Goal: Task Accomplishment & Management: Use online tool/utility

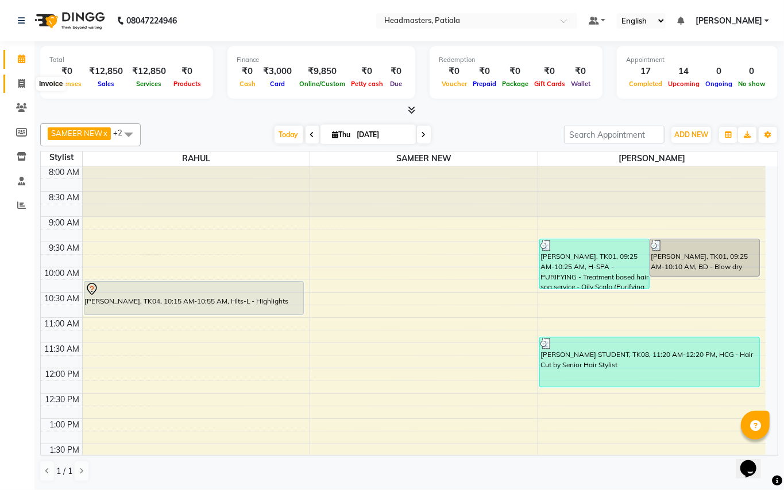
click at [24, 88] on icon at bounding box center [21, 83] width 6 height 9
select select "service"
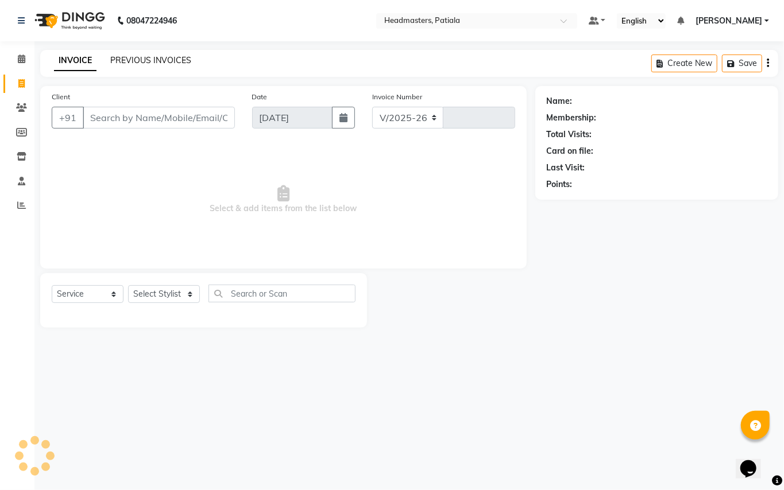
select select "6602"
type input "6269"
click at [161, 57] on link "PREVIOUS INVOICES" at bounding box center [150, 60] width 81 height 10
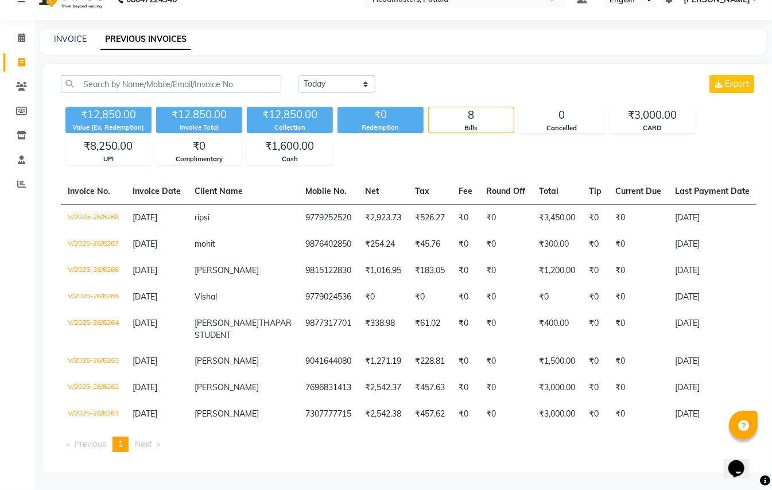
scroll to position [44, 0]
click at [21, 58] on icon at bounding box center [21, 62] width 6 height 9
select select "service"
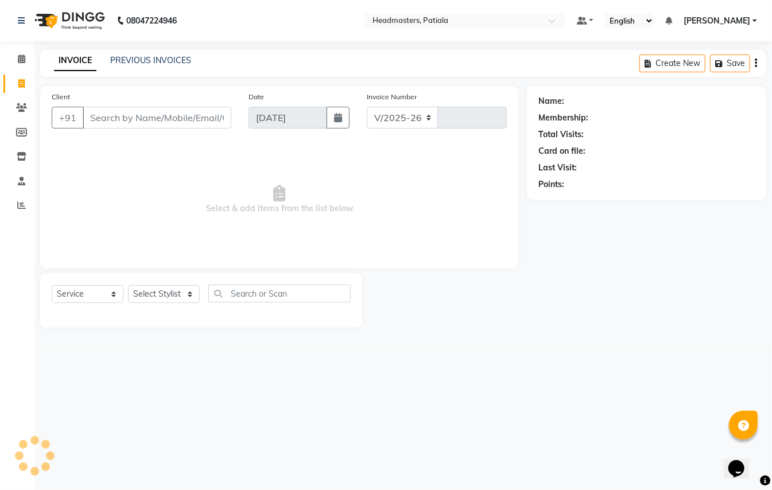
select select "6602"
type input "6271"
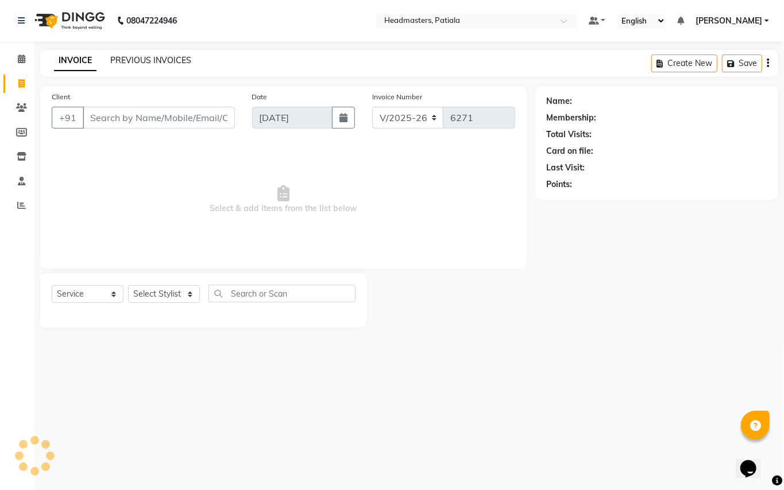
click at [171, 63] on link "PREVIOUS INVOICES" at bounding box center [150, 60] width 81 height 10
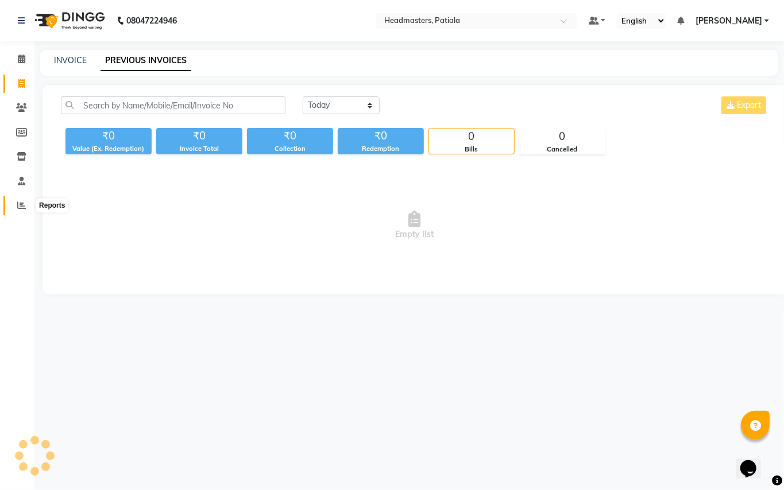
click at [13, 203] on span at bounding box center [21, 205] width 20 height 13
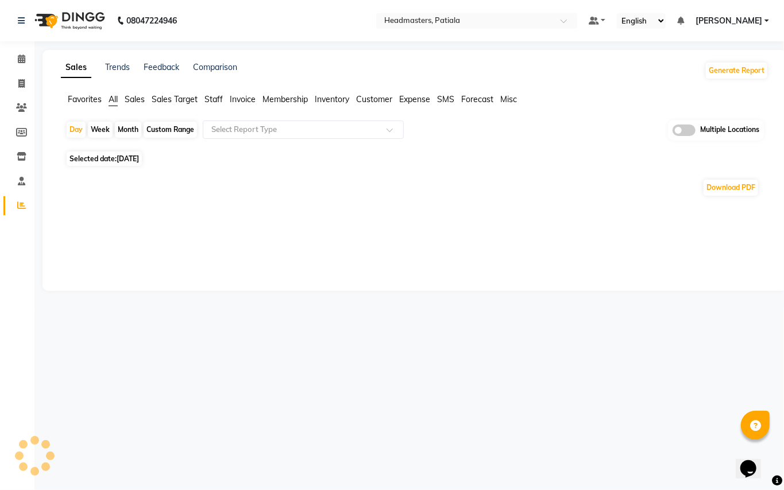
click at [139, 96] on span "Sales" at bounding box center [135, 99] width 20 height 10
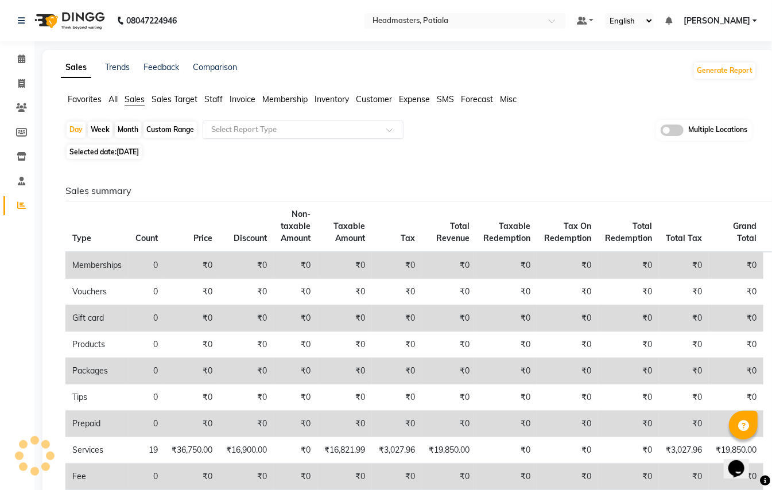
click at [268, 132] on input "text" at bounding box center [291, 129] width 165 height 11
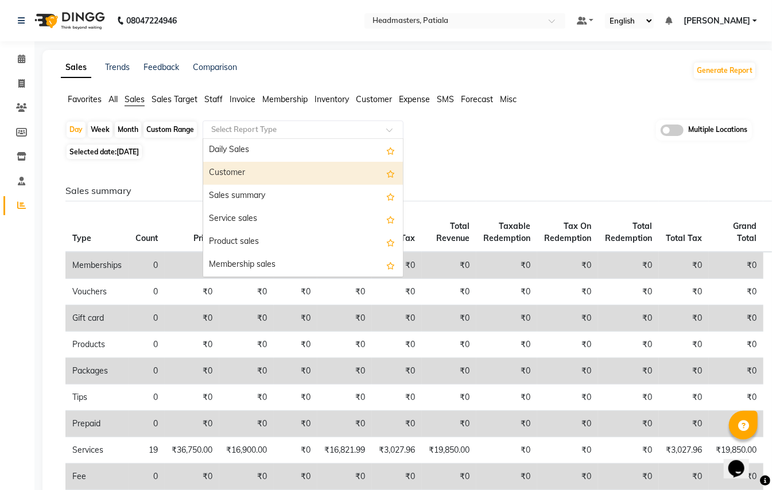
click at [136, 155] on span "[DATE]" at bounding box center [128, 152] width 22 height 9
select select "9"
select select "2025"
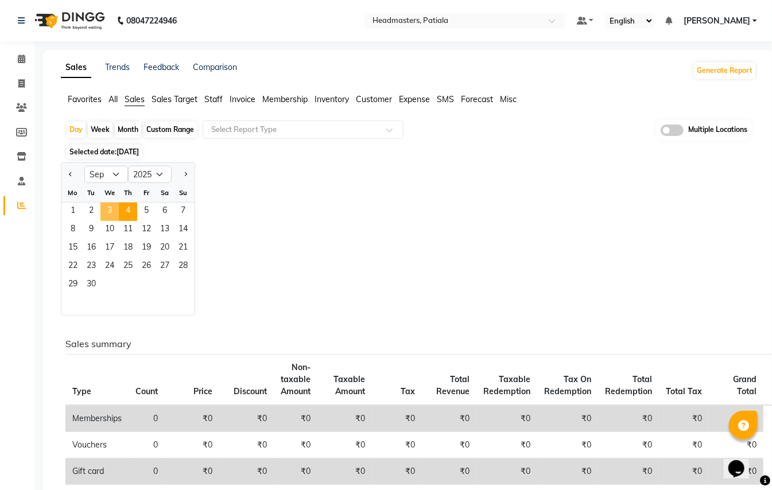
click at [115, 212] on span "3" at bounding box center [109, 212] width 18 height 18
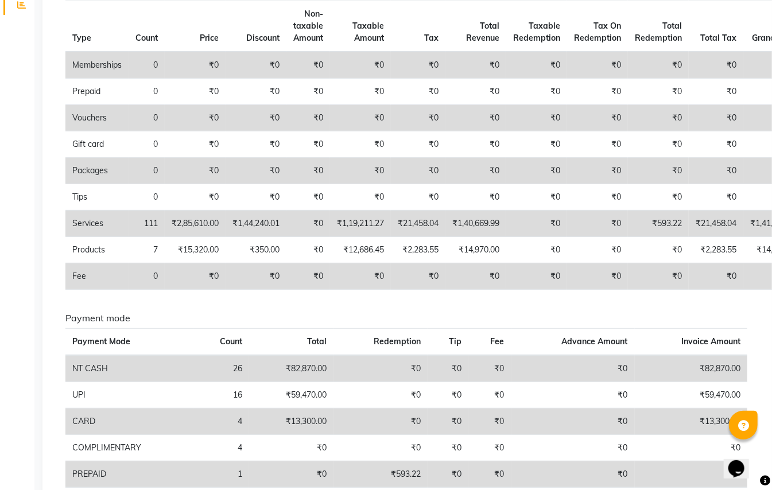
scroll to position [32, 0]
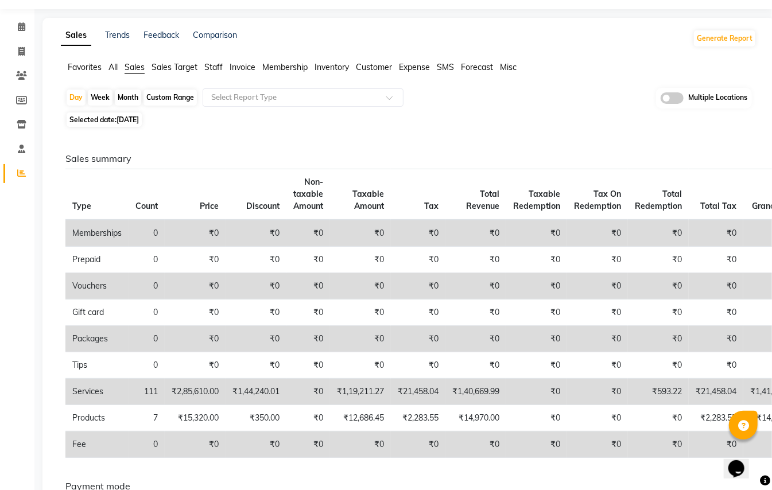
click at [111, 69] on span "All" at bounding box center [113, 67] width 9 height 10
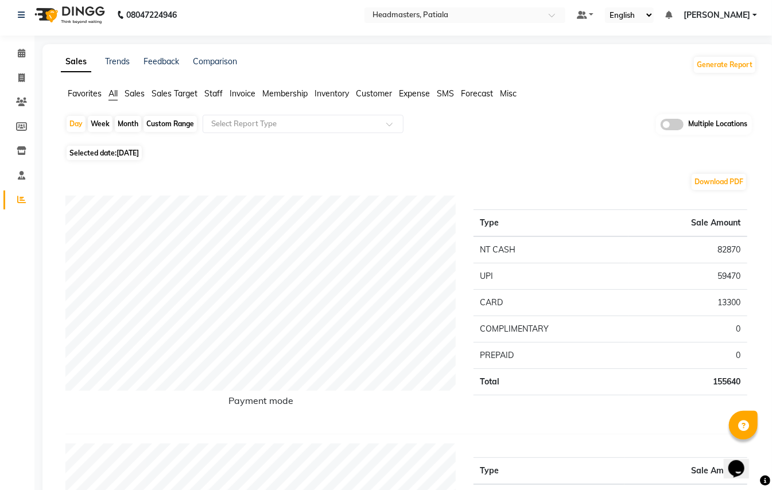
scroll to position [0, 0]
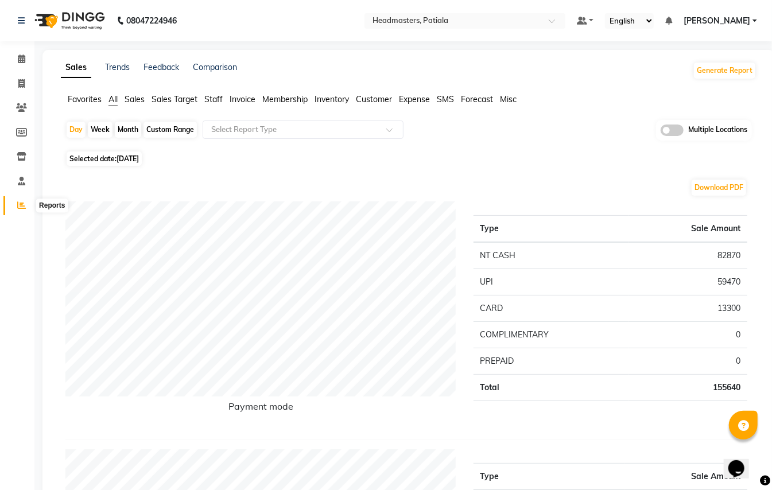
click at [21, 205] on icon at bounding box center [21, 205] width 9 height 9
click at [15, 83] on span at bounding box center [21, 84] width 20 height 13
select select "service"
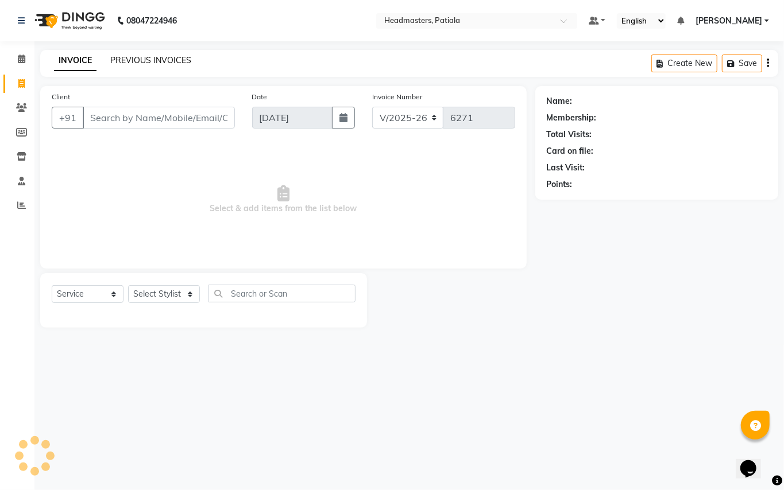
click at [143, 56] on link "PREVIOUS INVOICES" at bounding box center [150, 60] width 81 height 10
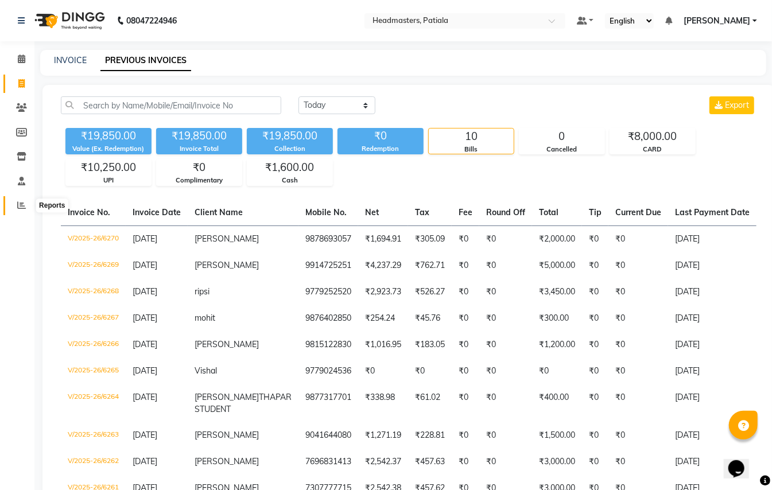
click at [18, 207] on icon at bounding box center [21, 205] width 9 height 9
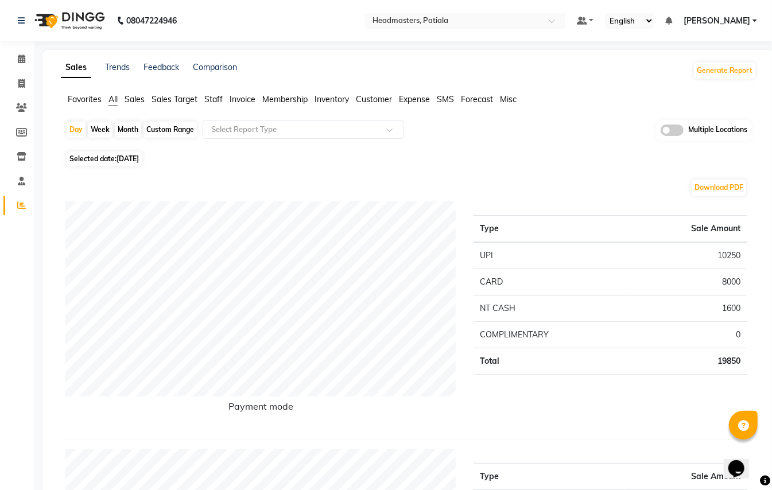
click at [214, 99] on span "Staff" at bounding box center [213, 99] width 18 height 10
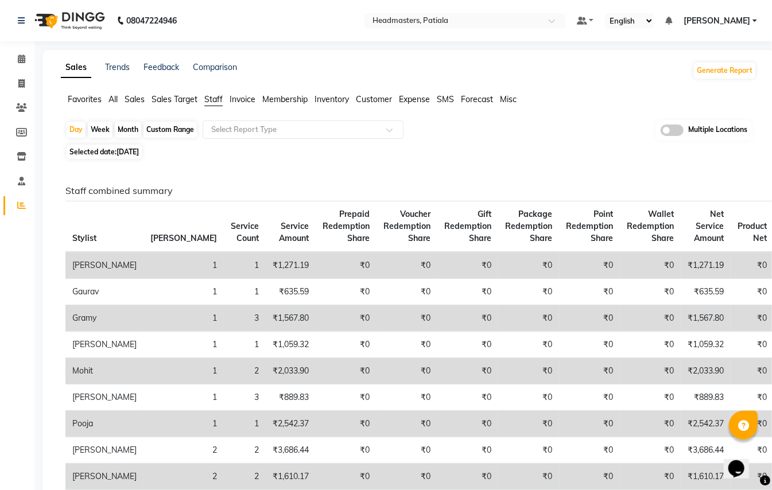
click at [139, 150] on span "[DATE]" at bounding box center [128, 152] width 22 height 9
select select "9"
select select "2025"
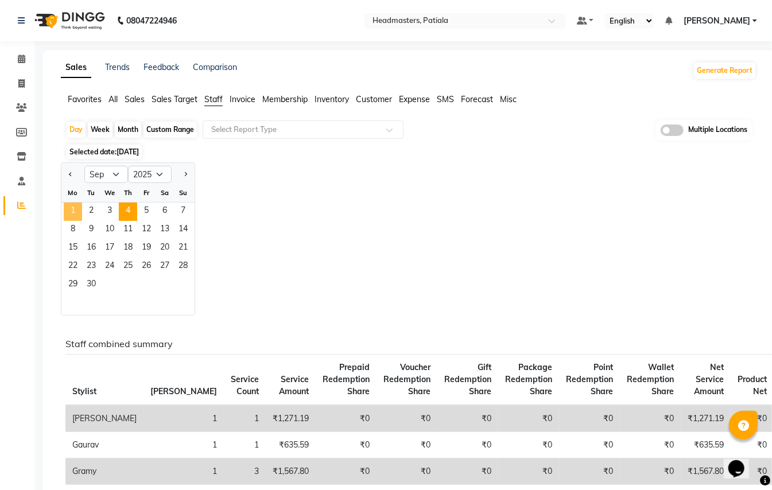
click at [72, 205] on span "1" at bounding box center [73, 212] width 18 height 18
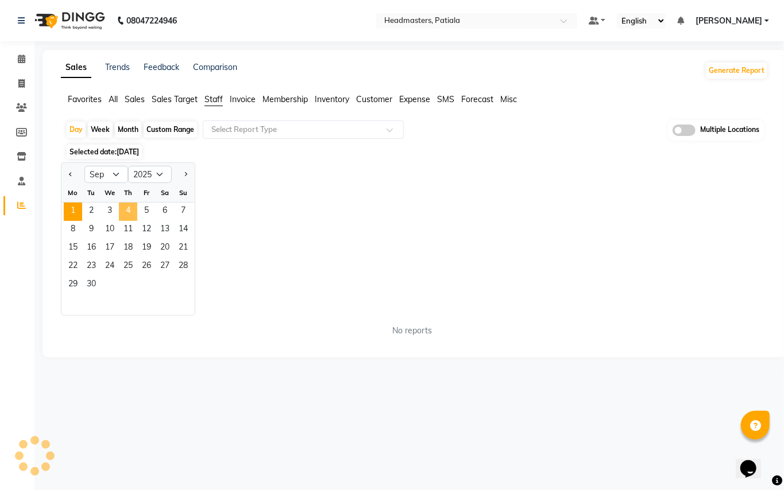
click at [130, 203] on span "4" at bounding box center [128, 212] width 18 height 18
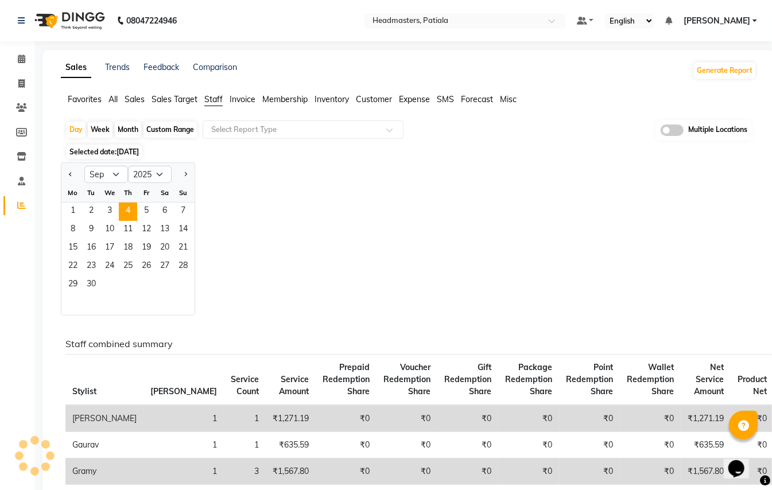
click at [176, 129] on div "Custom Range" at bounding box center [170, 130] width 53 height 16
select select "9"
select select "2025"
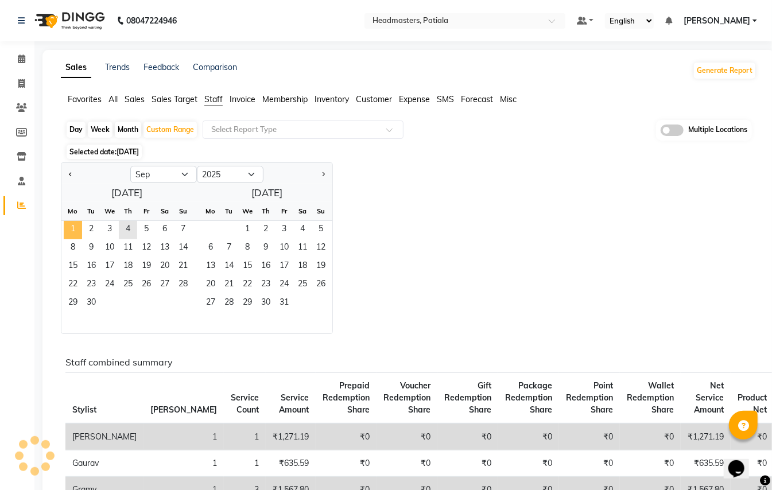
click at [74, 229] on span "1" at bounding box center [73, 230] width 18 height 18
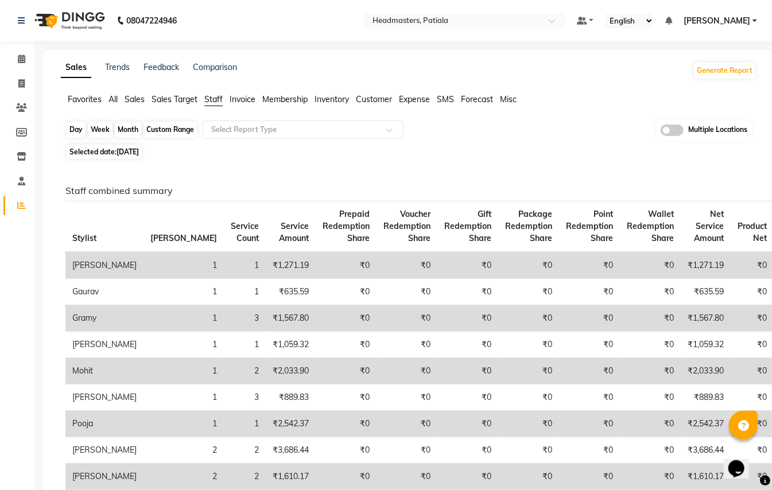
click at [182, 130] on div "Custom Range" at bounding box center [170, 130] width 53 height 16
select select "9"
select select "2025"
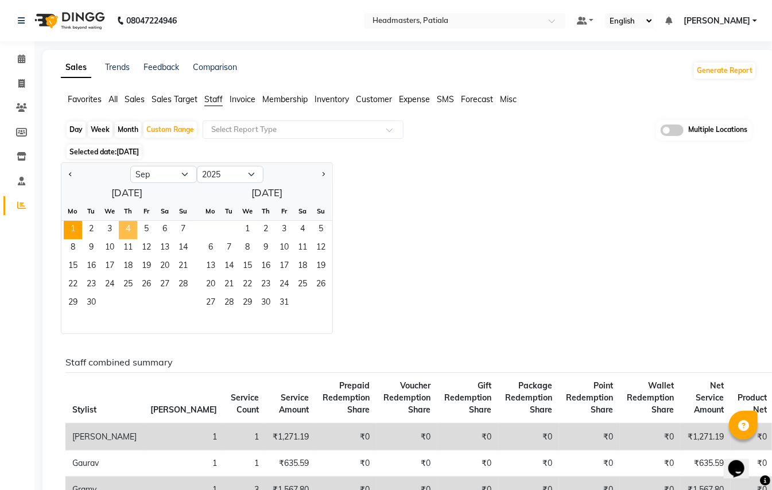
click at [126, 230] on span "4" at bounding box center [128, 230] width 18 height 18
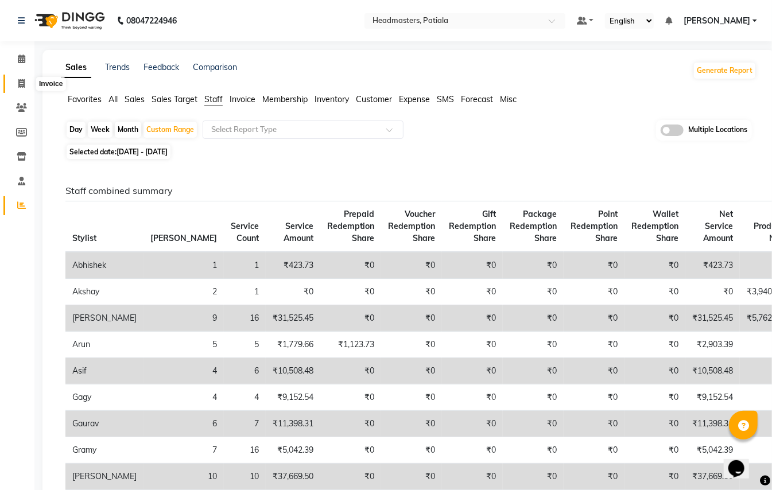
click at [21, 86] on icon at bounding box center [21, 83] width 6 height 9
select select "service"
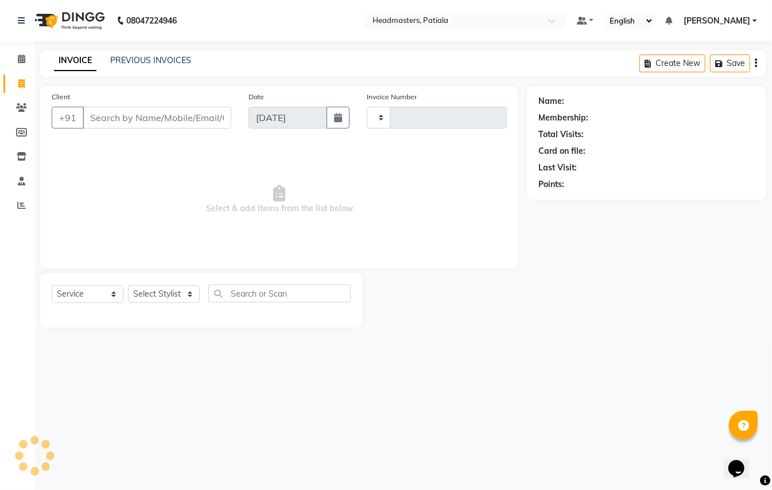
type input "6275"
select select "6602"
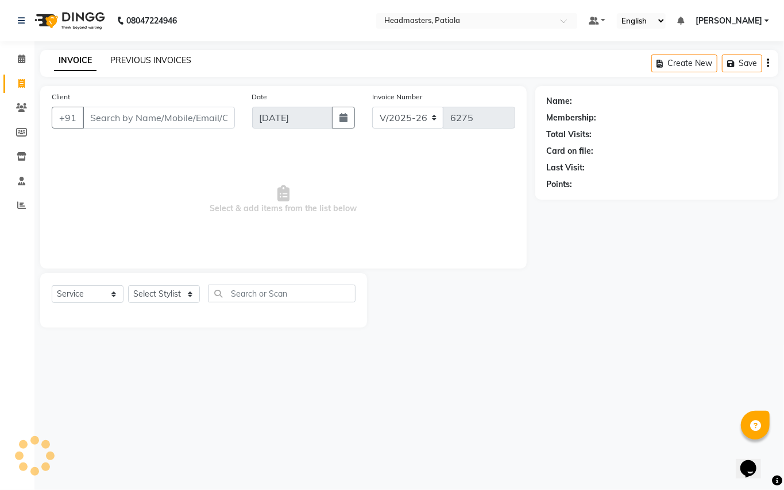
click at [149, 55] on link "PREVIOUS INVOICES" at bounding box center [150, 60] width 81 height 10
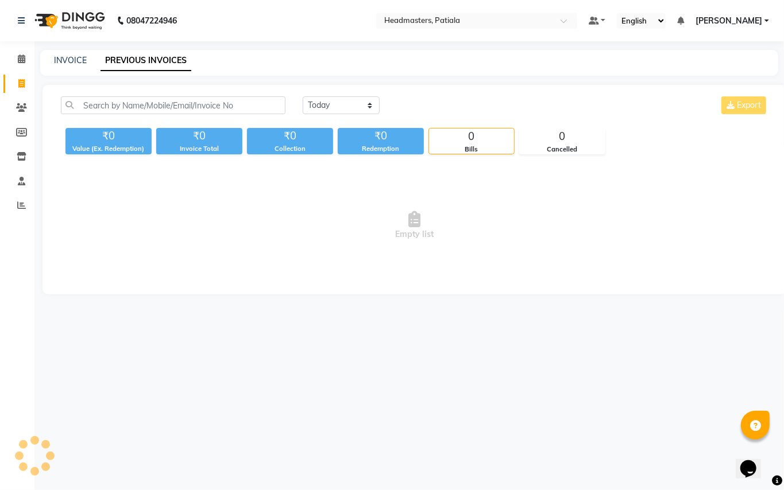
click at [157, 59] on link "PREVIOUS INVOICES" at bounding box center [145, 61] width 91 height 21
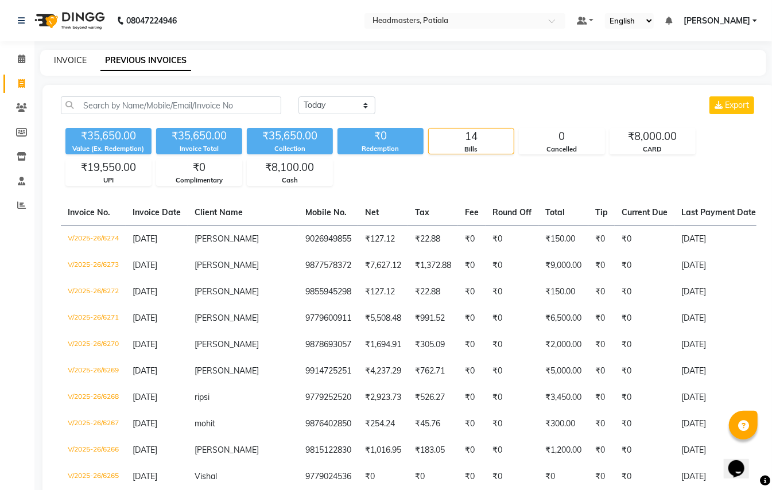
click at [74, 58] on link "INVOICE" at bounding box center [70, 60] width 33 height 10
select select "service"
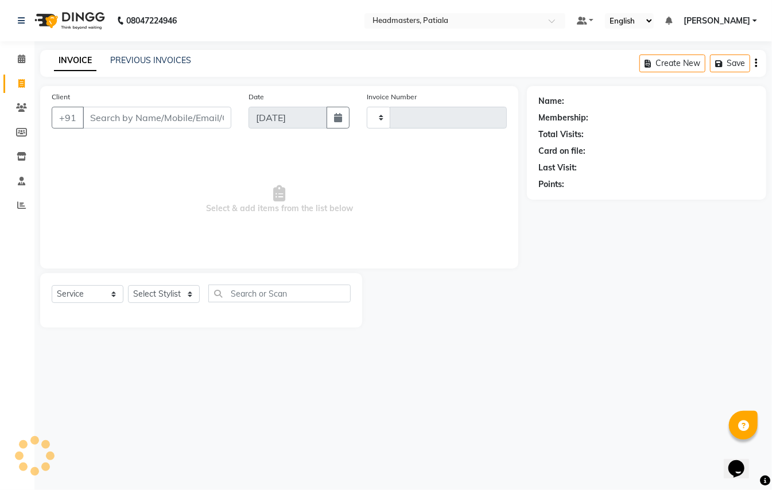
type input "6275"
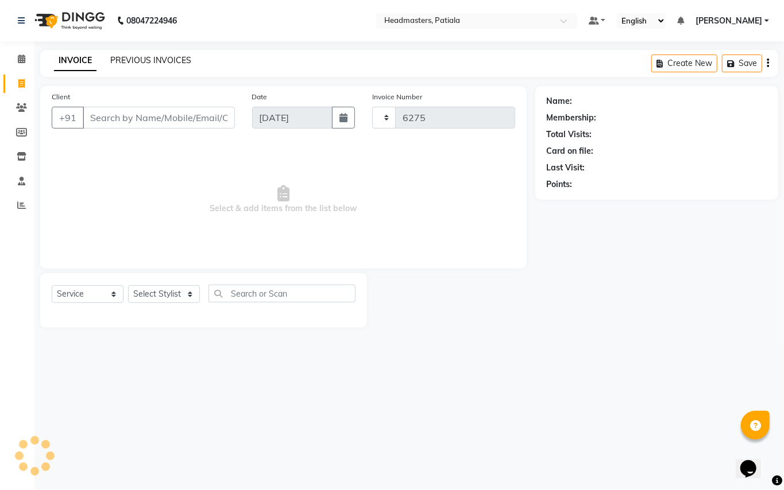
select select "6602"
click at [163, 53] on div "INVOICE PREVIOUS INVOICES Create New Save" at bounding box center [409, 63] width 738 height 27
click at [173, 55] on link "PREVIOUS INVOICES" at bounding box center [150, 60] width 81 height 10
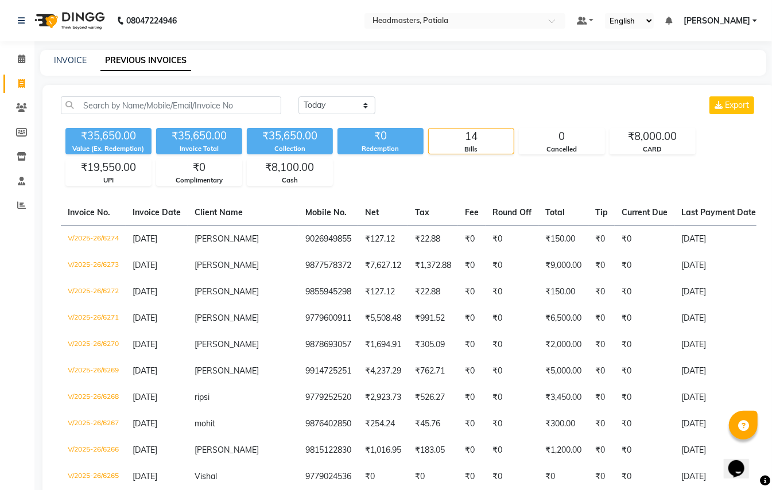
click at [57, 65] on div "INVOICE" at bounding box center [70, 61] width 33 height 12
click at [72, 60] on link "INVOICE" at bounding box center [70, 60] width 33 height 10
select select "service"
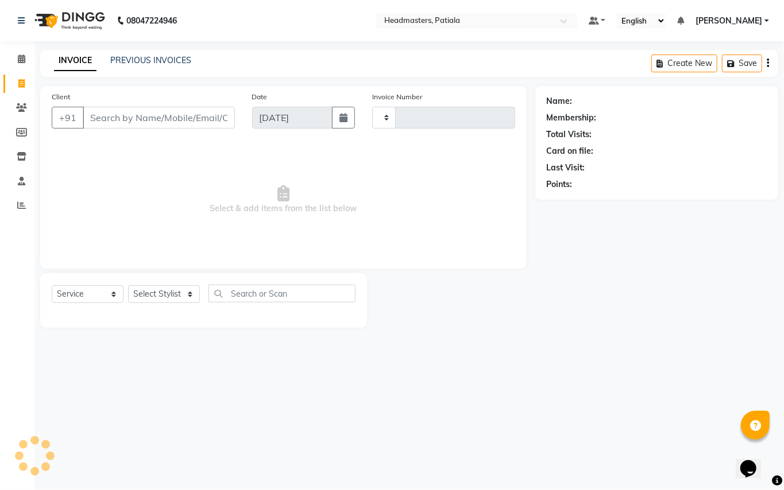
click at [152, 60] on link "PREVIOUS INVOICES" at bounding box center [150, 60] width 81 height 10
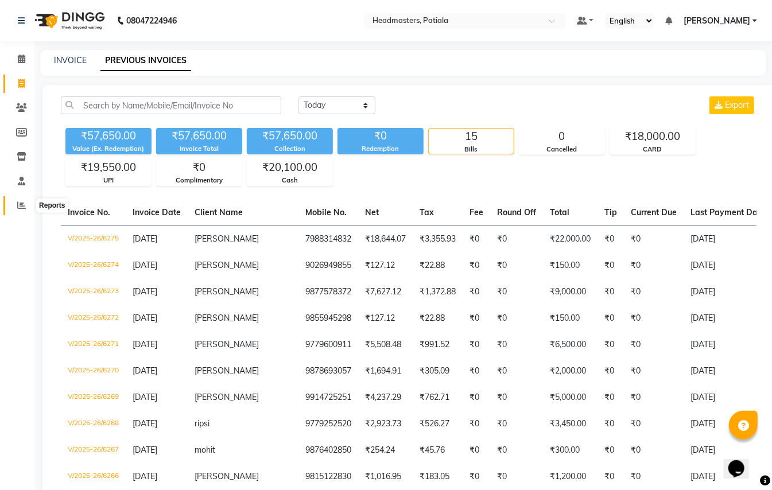
click at [21, 201] on icon at bounding box center [21, 205] width 9 height 9
click at [21, 209] on icon at bounding box center [21, 205] width 9 height 9
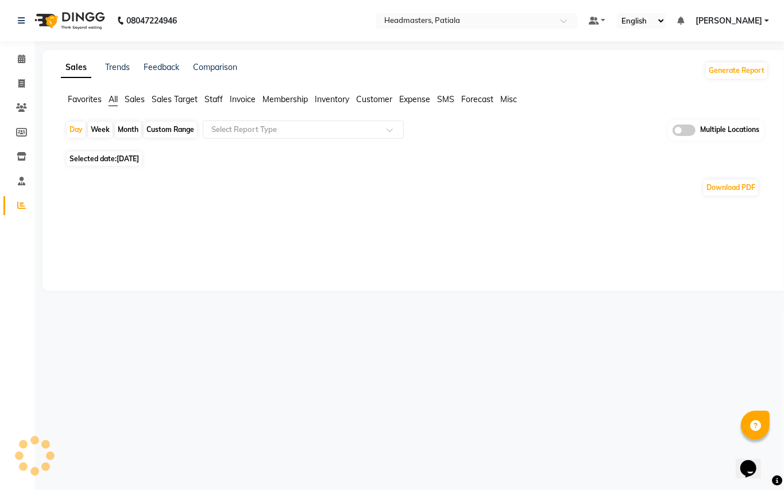
click at [215, 98] on span "Staff" at bounding box center [213, 99] width 18 height 10
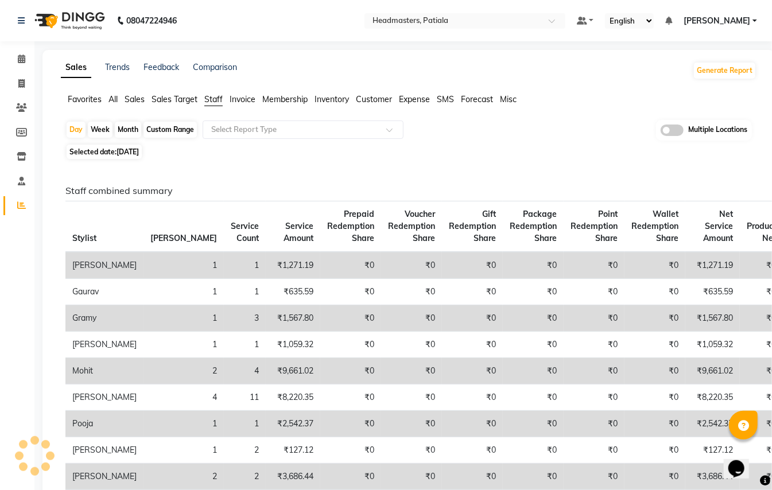
click at [168, 134] on div "Custom Range" at bounding box center [170, 130] width 53 height 16
select select "9"
select select "2025"
click at [134, 152] on span "[DATE]" at bounding box center [128, 152] width 22 height 9
select select "9"
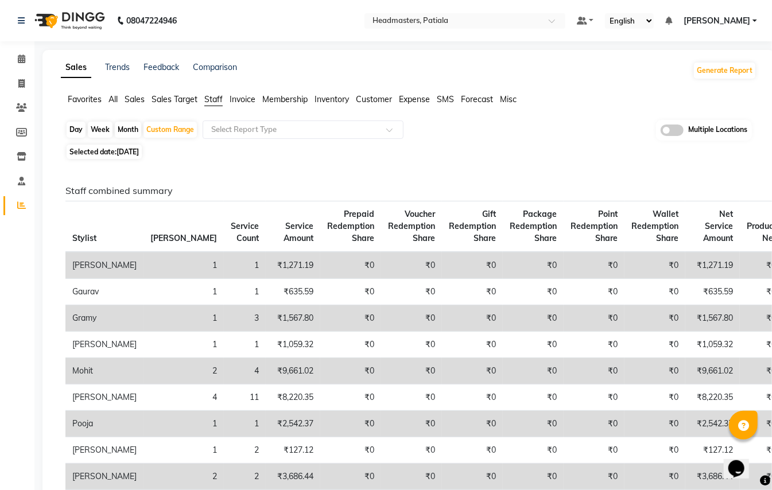
select select "2025"
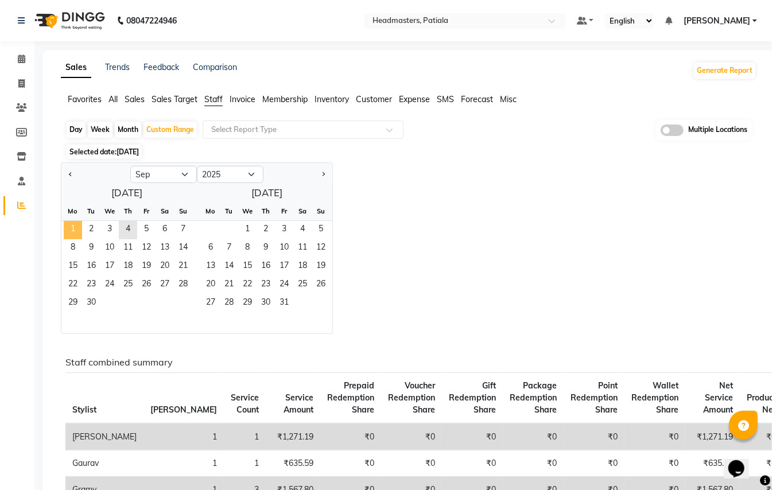
click at [68, 230] on span "1" at bounding box center [73, 230] width 18 height 18
click at [134, 232] on span "4" at bounding box center [128, 230] width 18 height 18
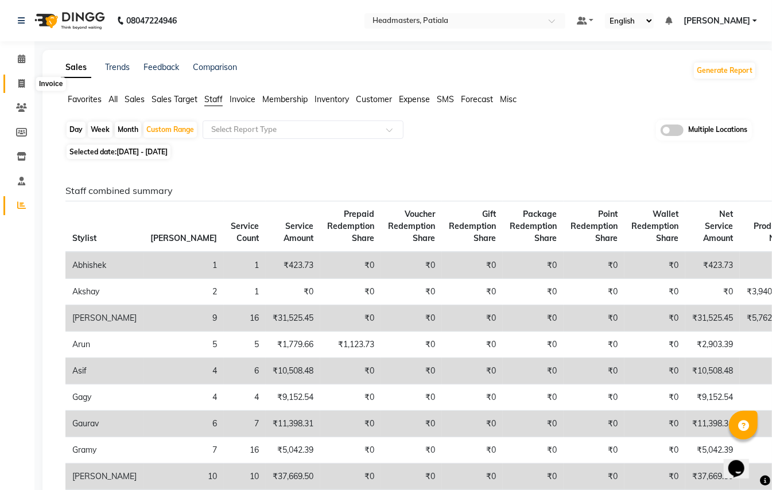
click at [22, 85] on icon at bounding box center [21, 83] width 6 height 9
select select "service"
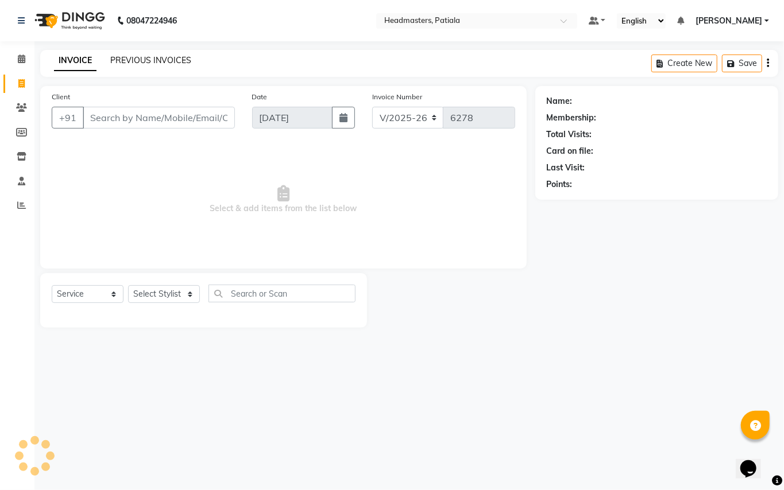
click at [162, 59] on link "PREVIOUS INVOICES" at bounding box center [150, 60] width 81 height 10
